Goal: Task Accomplishment & Management: Manage account settings

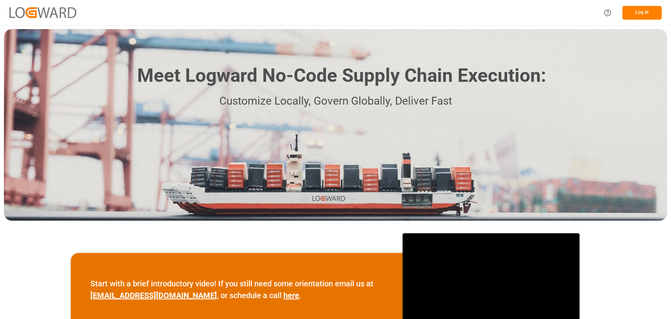
click at [639, 16] on button "Log In" at bounding box center [642, 13] width 39 height 14
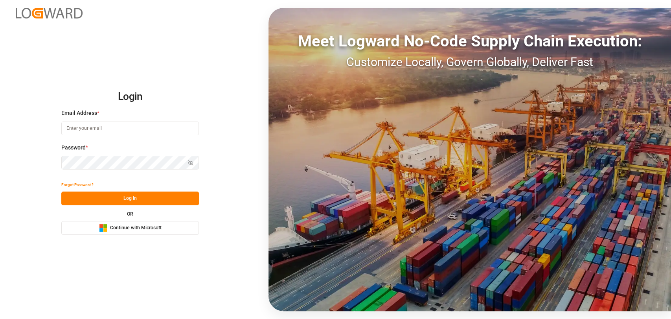
type input "[PERSON_NAME][EMAIL_ADDRESS][PERSON_NAME][DOMAIN_NAME]"
click at [164, 197] on button "Log In" at bounding box center [130, 199] width 138 height 14
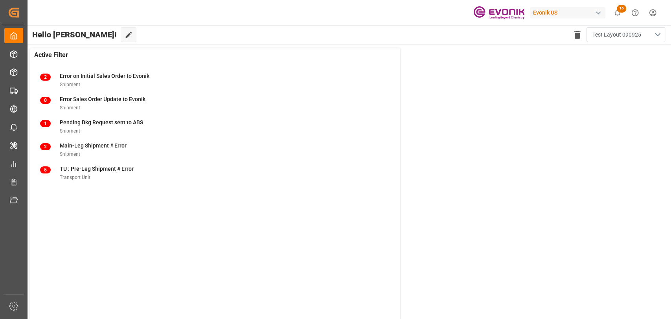
click at [654, 38] on button "Test Layout 090925" at bounding box center [626, 34] width 79 height 15
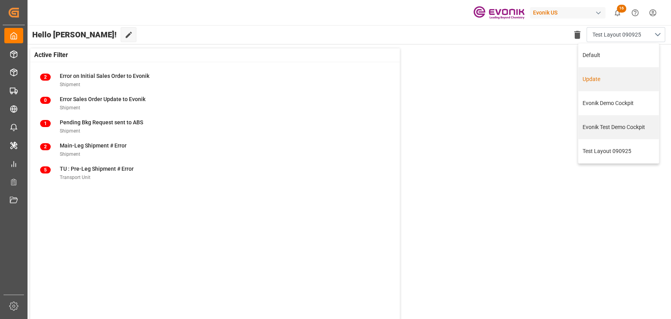
click at [592, 83] on div "Update" at bounding box center [619, 79] width 72 height 8
